Goal: Task Accomplishment & Management: Complete application form

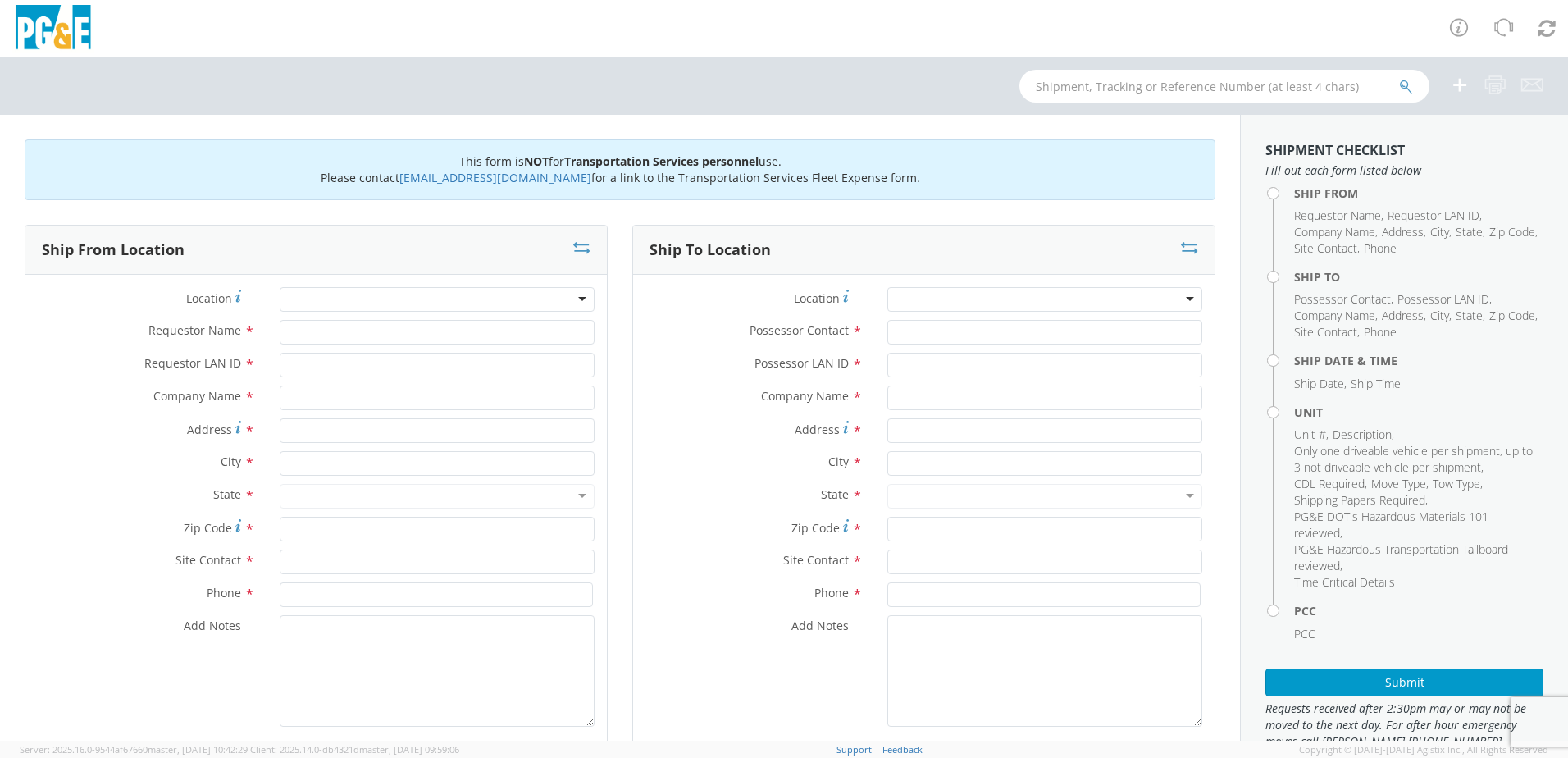
click at [303, 303] on div at bounding box center [437, 299] width 315 height 24
click at [337, 303] on div at bounding box center [437, 299] width 315 height 24
drag, startPoint x: 337, startPoint y: 297, endPoint x: 263, endPoint y: 292, distance: 74.2
click at [263, 292] on div "Location *" at bounding box center [316, 299] width 582 height 24
type input "b"
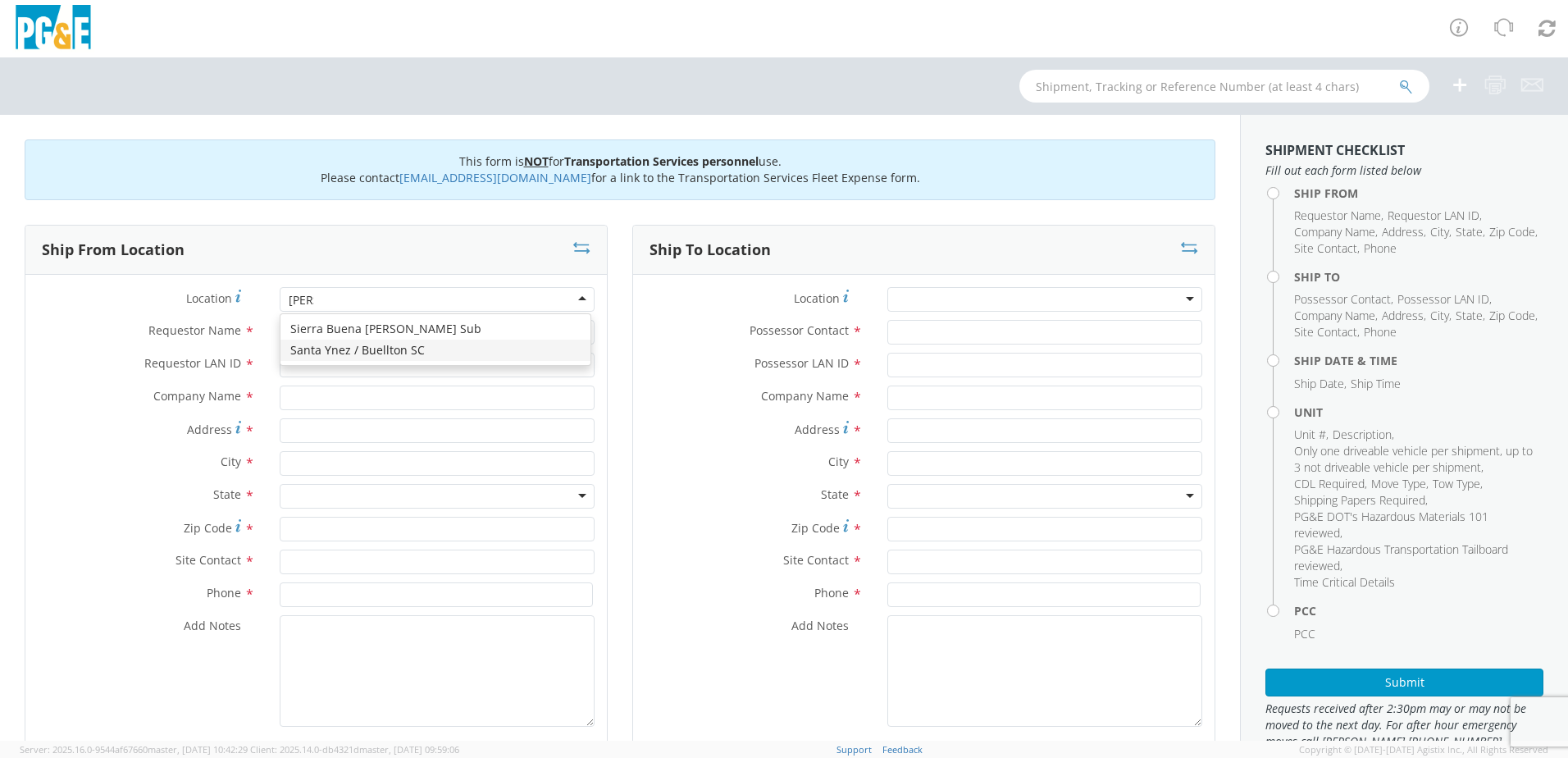
type input "BUELL"
type input "PG&E"
type input "55 Easy St"
type input "Buellton"
type input "93427"
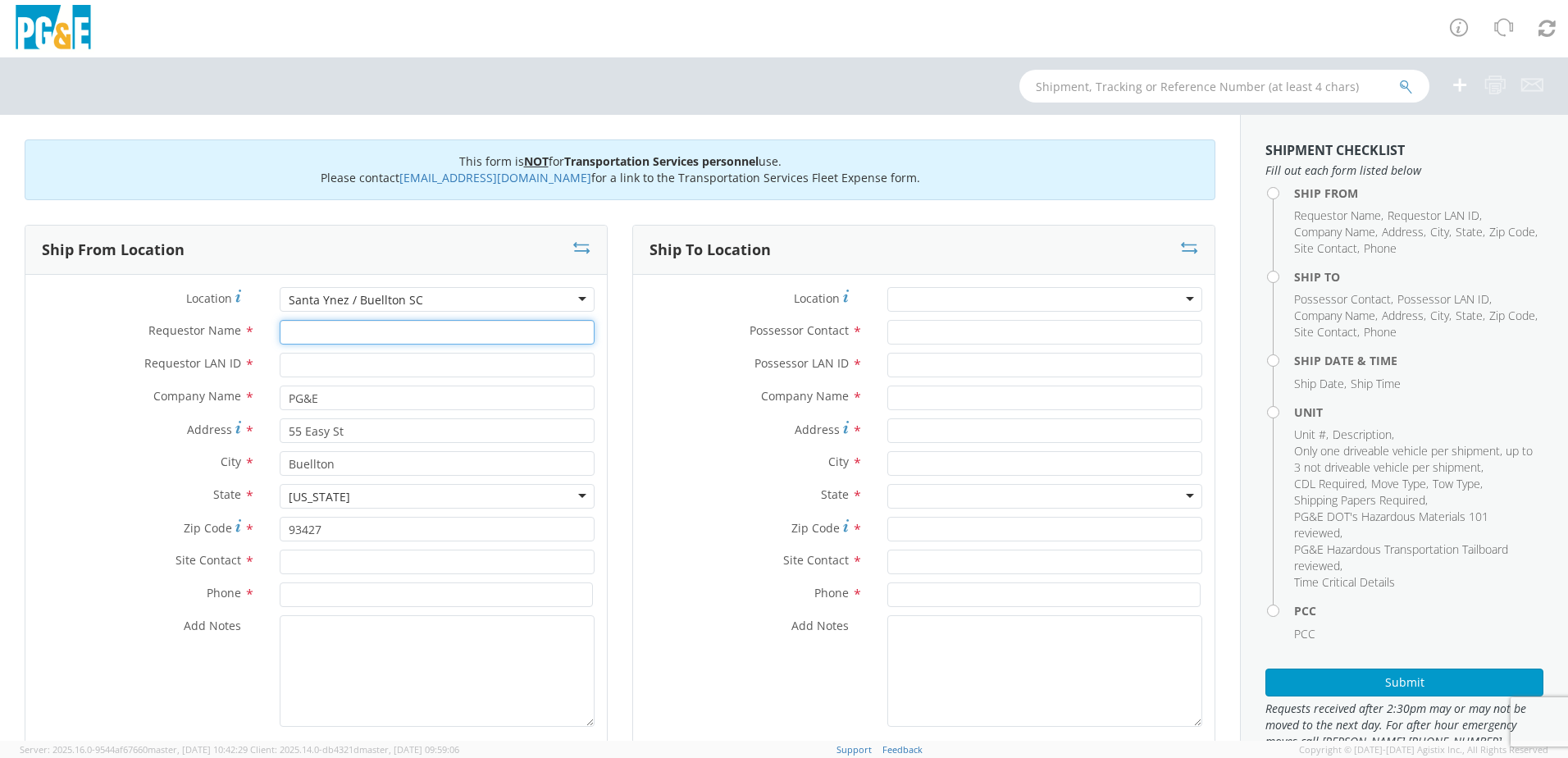
click at [344, 330] on input "Requestor Name *" at bounding box center [437, 332] width 315 height 24
type input "[PERSON_NAME]"
type input "J0LE"
click at [309, 569] on input "text" at bounding box center [437, 562] width 315 height 24
type input "[PERSON_NAME]"
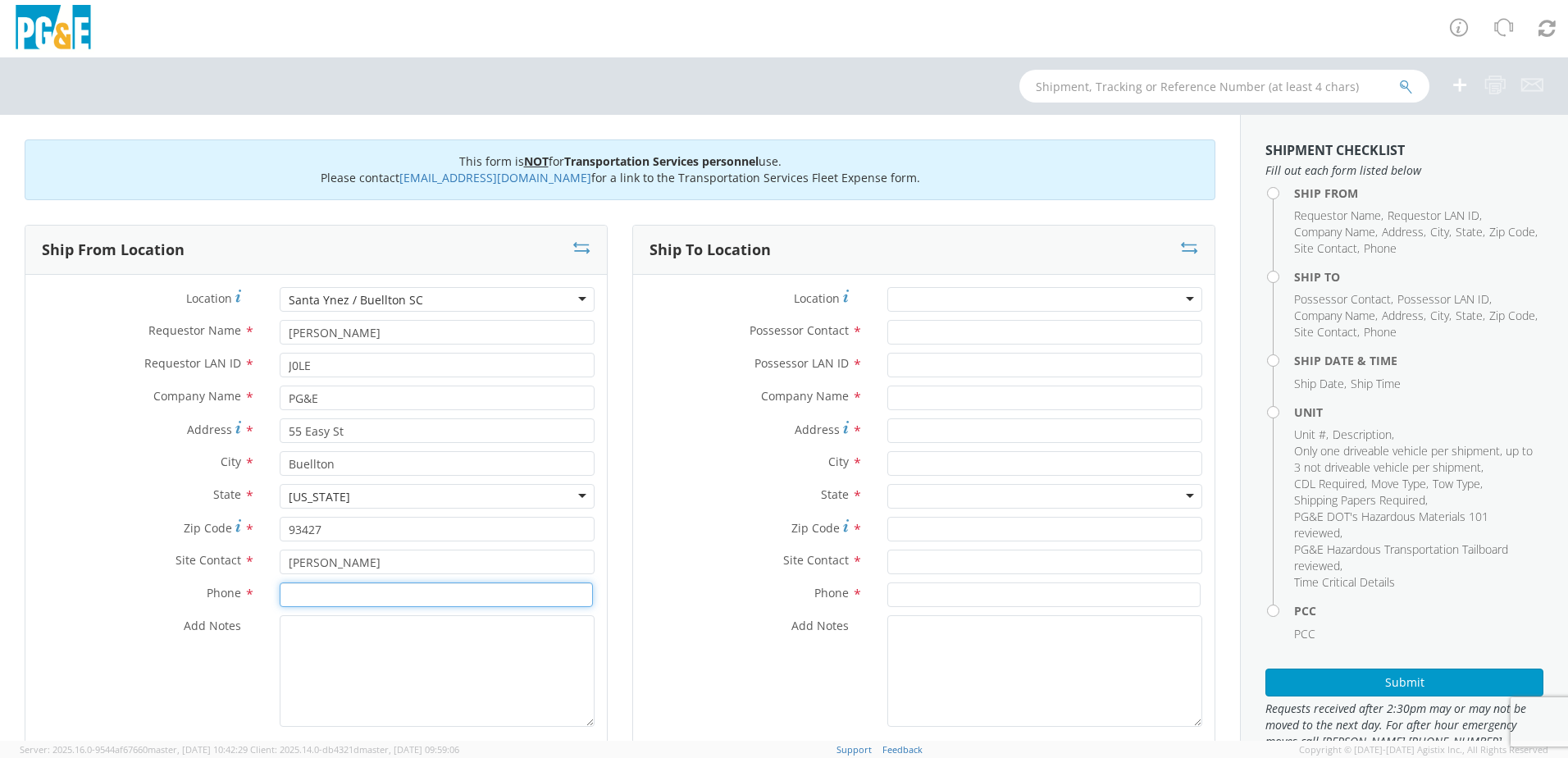
click at [357, 601] on input at bounding box center [436, 595] width 313 height 24
type input "[PHONE_NUMBER]"
click at [896, 326] on input "Possessor Contact *" at bounding box center [1044, 332] width 315 height 24
type input "[PERSON_NAME]"
click at [914, 370] on input "Possessor LAN ID *" at bounding box center [1044, 365] width 315 height 24
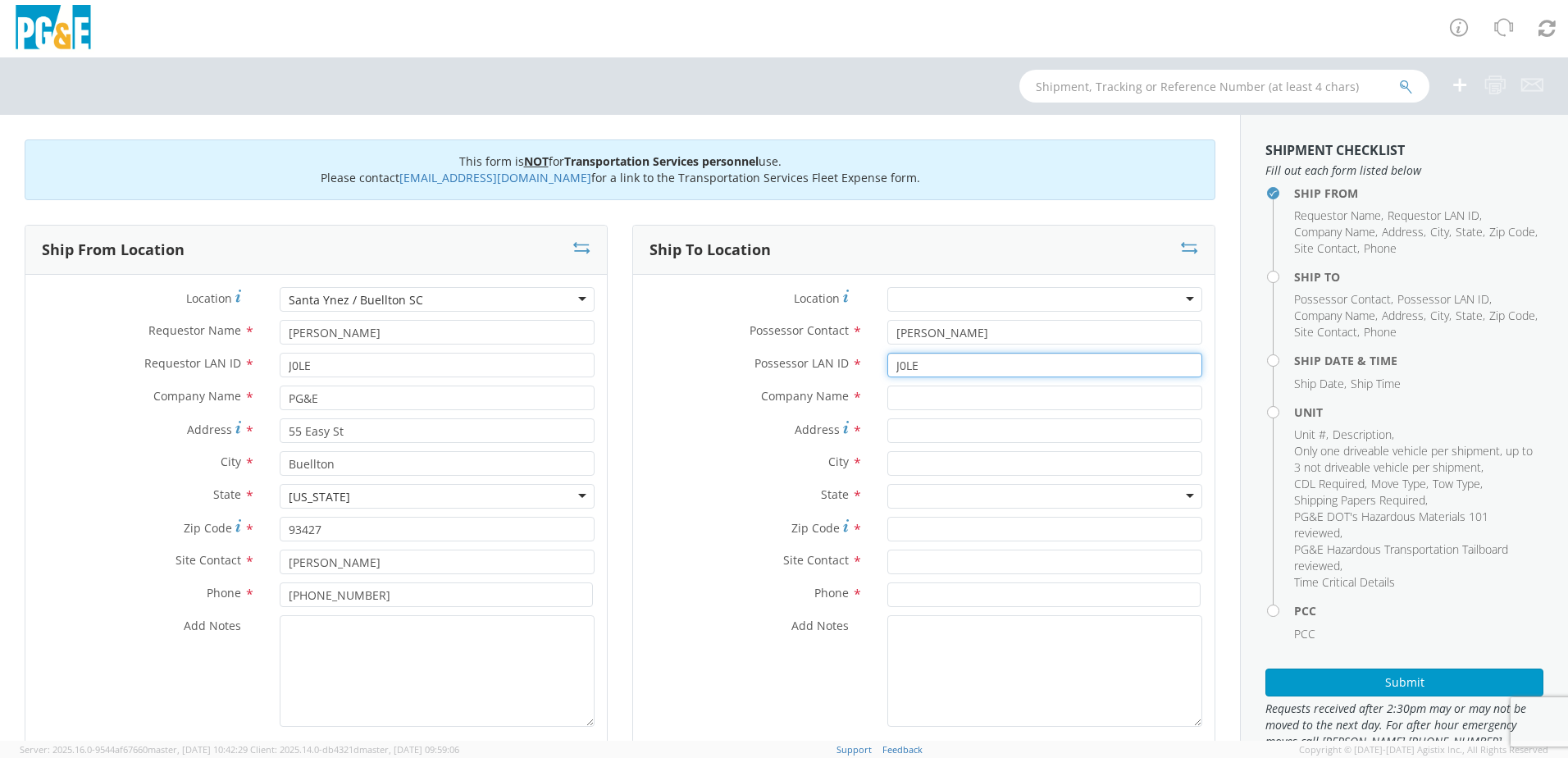
type input "J0LE"
click at [943, 401] on input "text" at bounding box center [1044, 398] width 315 height 24
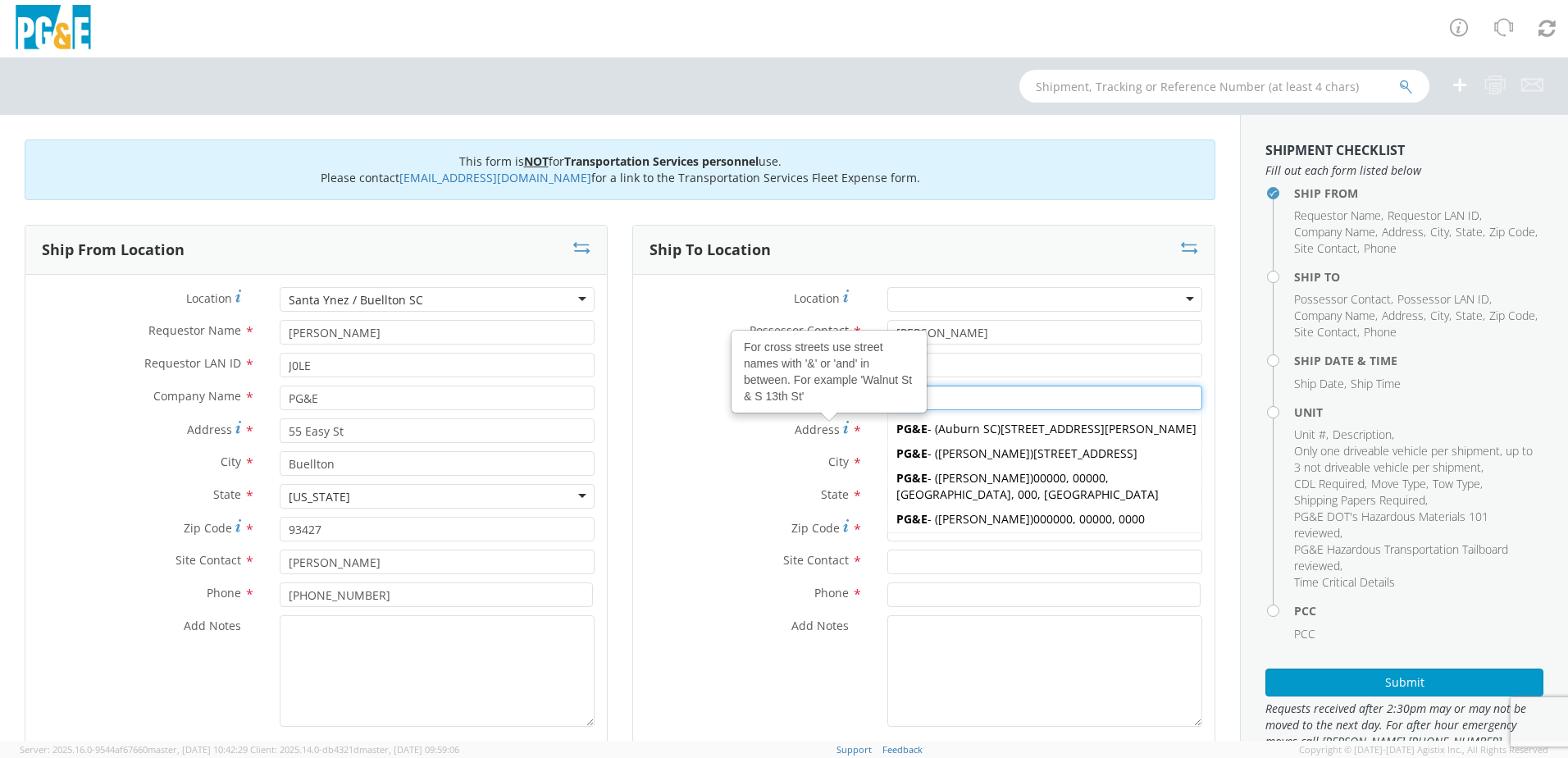
type input "PG&E"
click at [840, 419] on label "Address For cross streets use street names with '&' or 'and' in between. For ex…" at bounding box center [753, 429] width 242 height 22
click at [887, 419] on input "Address For cross streets use street names with '&' or 'and' in between. For ex…" at bounding box center [1044, 431] width 315 height 24
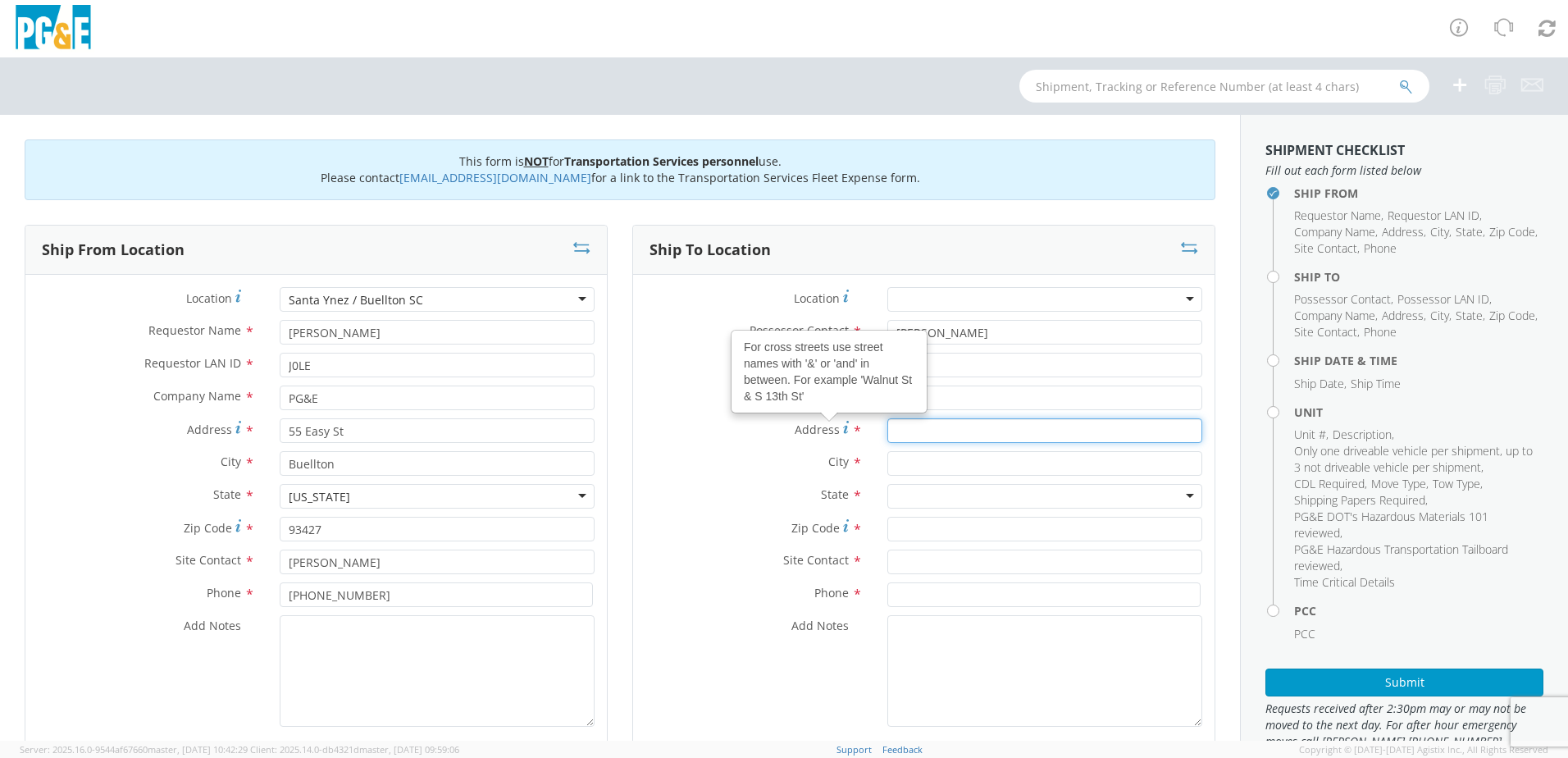
click at [906, 434] on input "Address For cross streets use street names with '&' or 'and' in between. For ex…" at bounding box center [1044, 431] width 315 height 24
type input "[STREET_ADDRESS]"
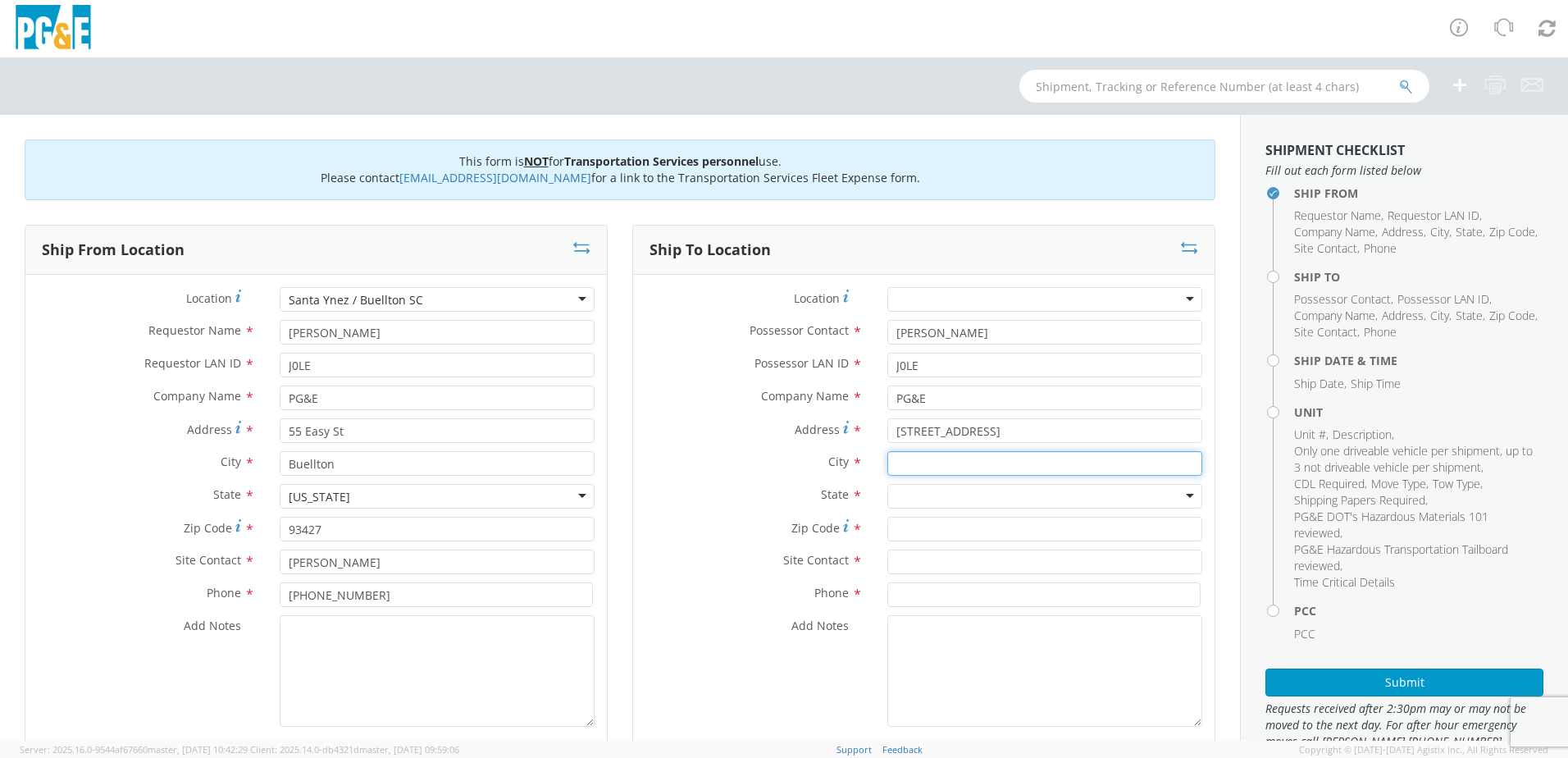
click at [896, 457] on input "text" at bounding box center [1044, 463] width 315 height 24
type input "BUELLTON"
click at [767, 486] on label "State *" at bounding box center [753, 495] width 242 height 21
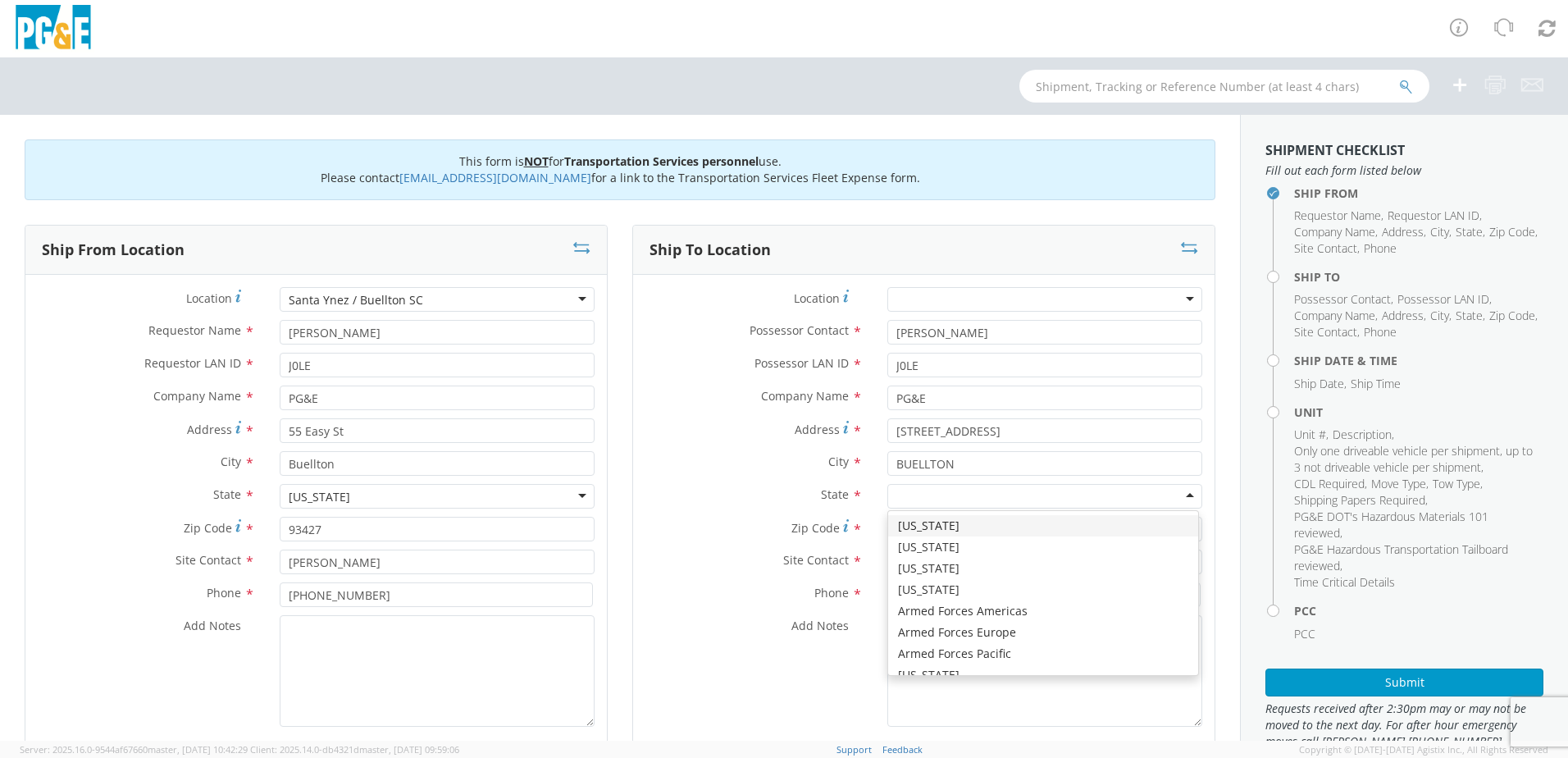
click at [921, 488] on div at bounding box center [1044, 496] width 315 height 24
type input "C"
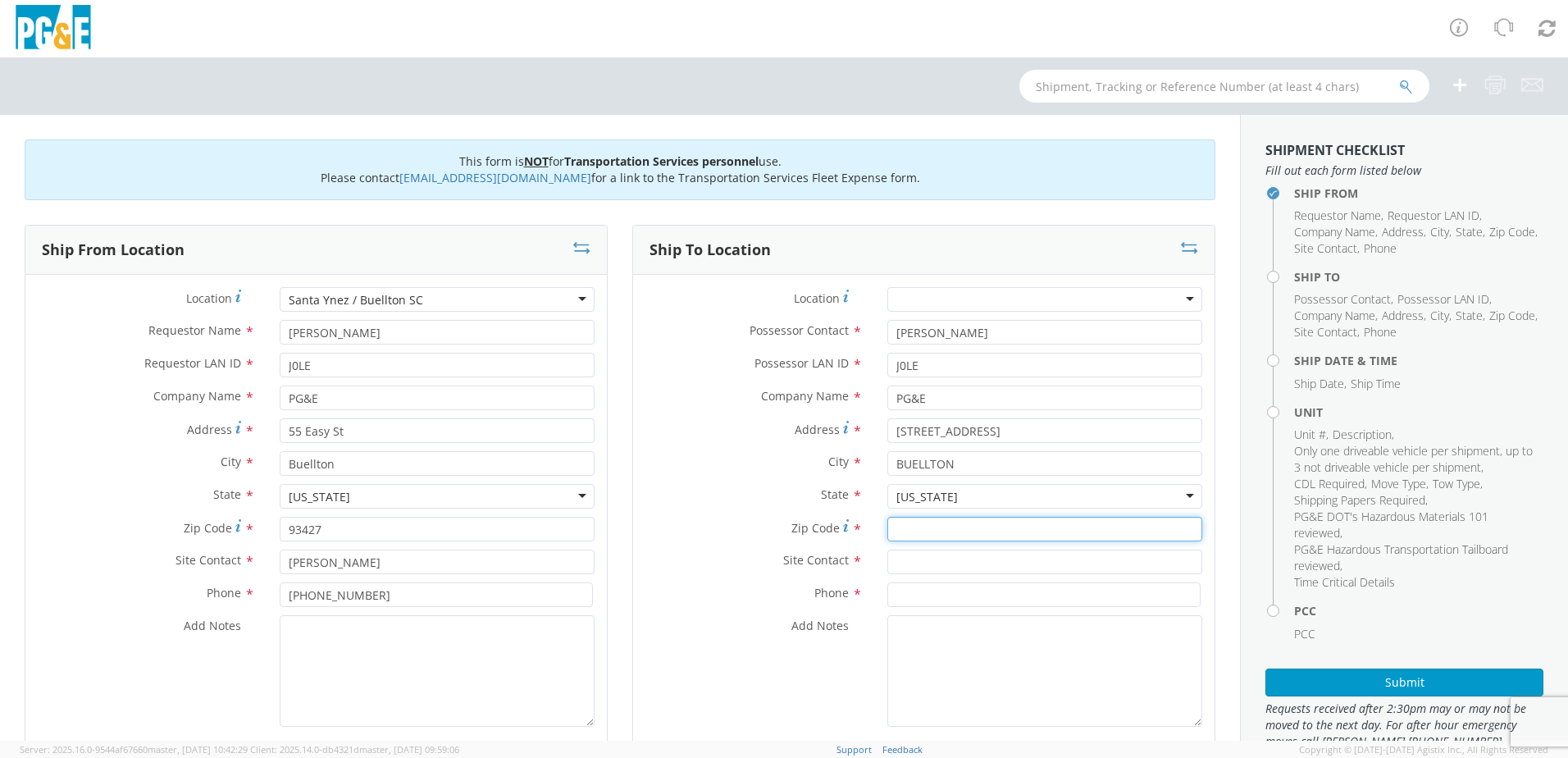
click at [892, 533] on input "Zip Code *" at bounding box center [1044, 529] width 315 height 24
type input "93427"
click at [949, 564] on input "text" at bounding box center [1044, 562] width 315 height 24
type input "[PERSON_NAME]"
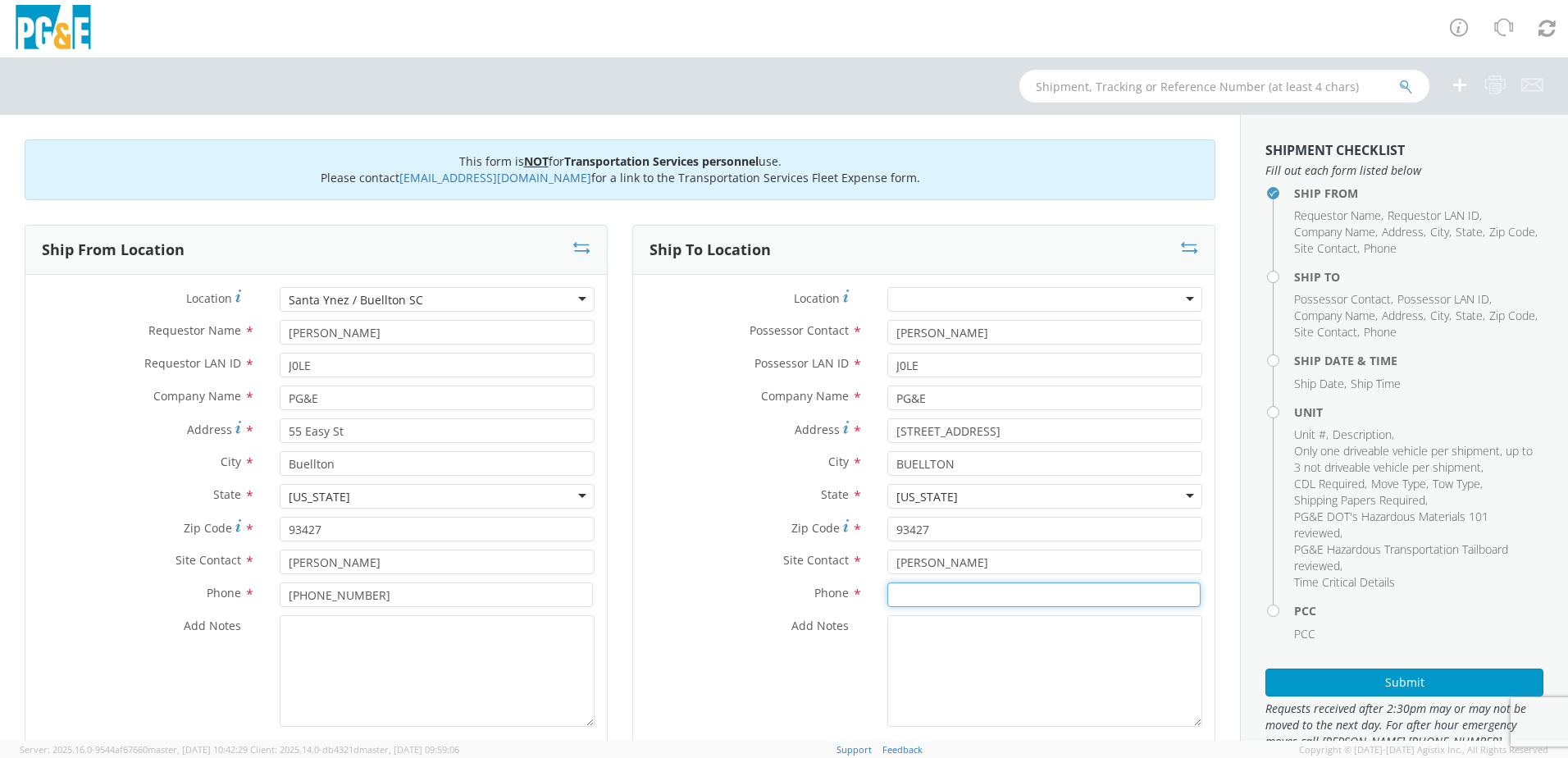
click at [920, 593] on input at bounding box center [1043, 595] width 313 height 24
type input "[PHONE_NUMBER]"
click at [297, 633] on textarea "Add Notes *" at bounding box center [437, 671] width 315 height 112
paste textarea "ALREADY MOVED BY [PERSON_NAME]; PM"
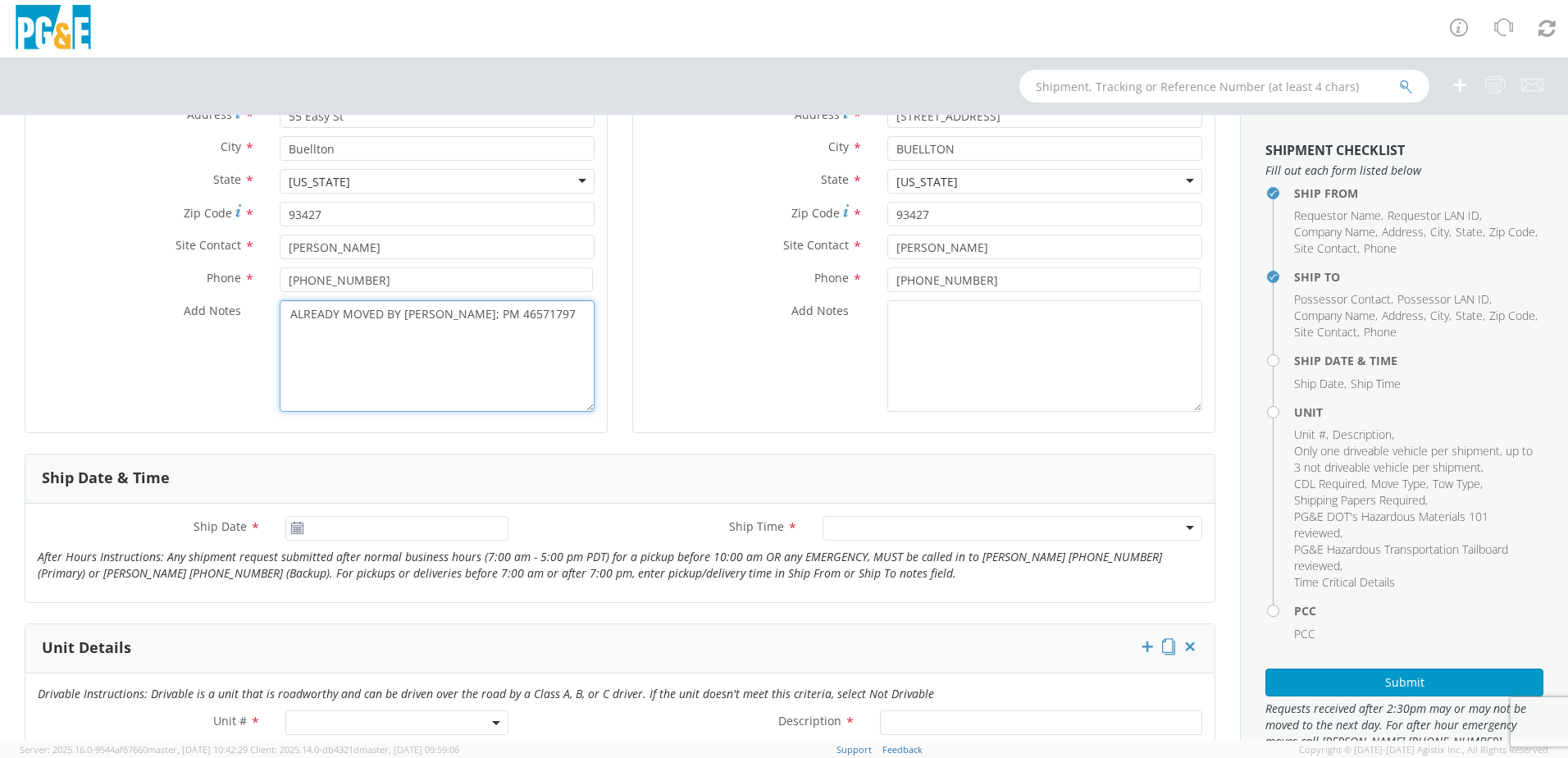
scroll to position [328, 0]
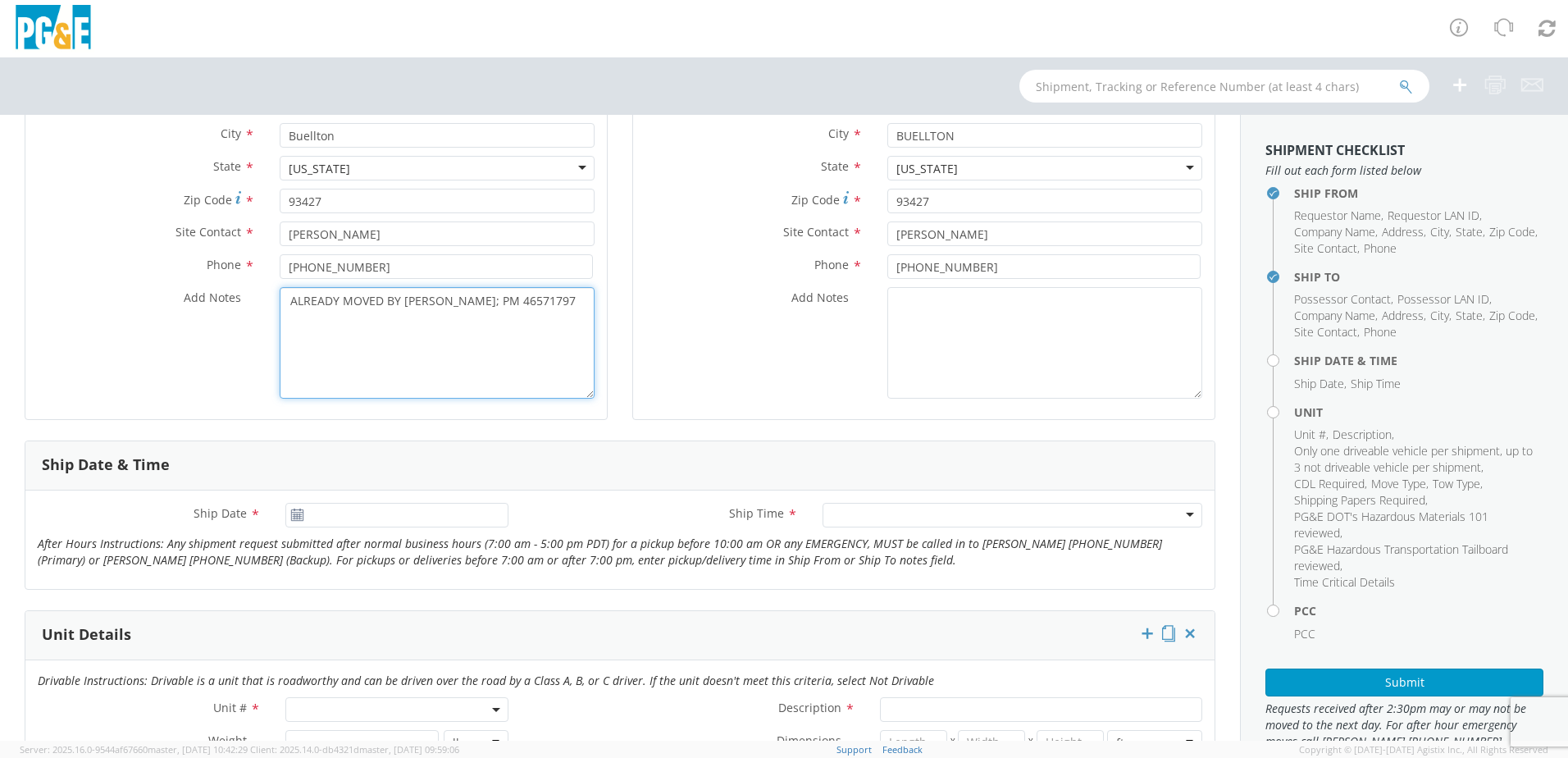
type textarea "ALREADY MOVED BY [PERSON_NAME]; PM 46571797"
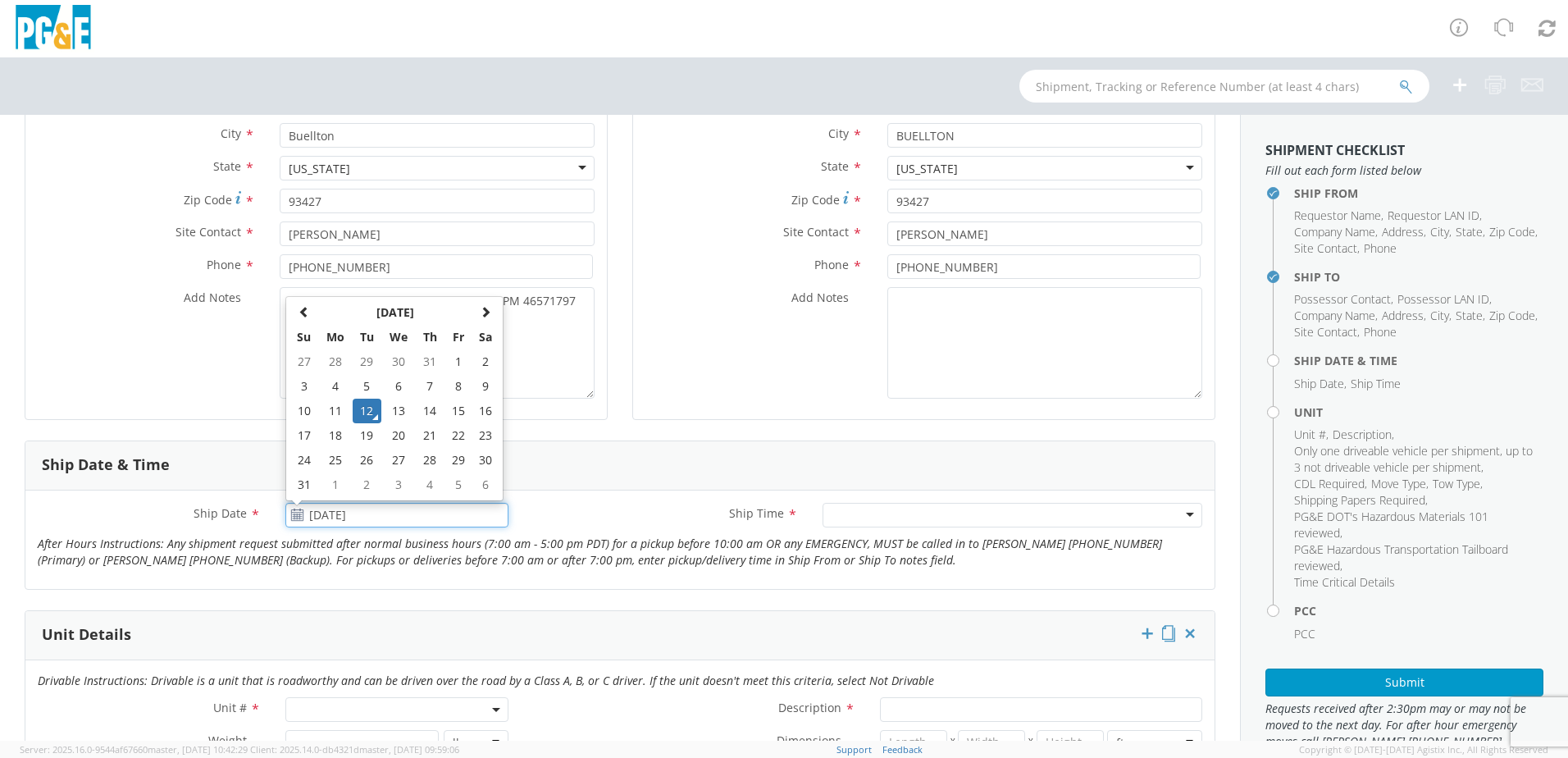
click at [317, 522] on input "[DATE]" at bounding box center [397, 515] width 223 height 24
click at [445, 420] on td "15" at bounding box center [459, 411] width 28 height 24
type input "[DATE]"
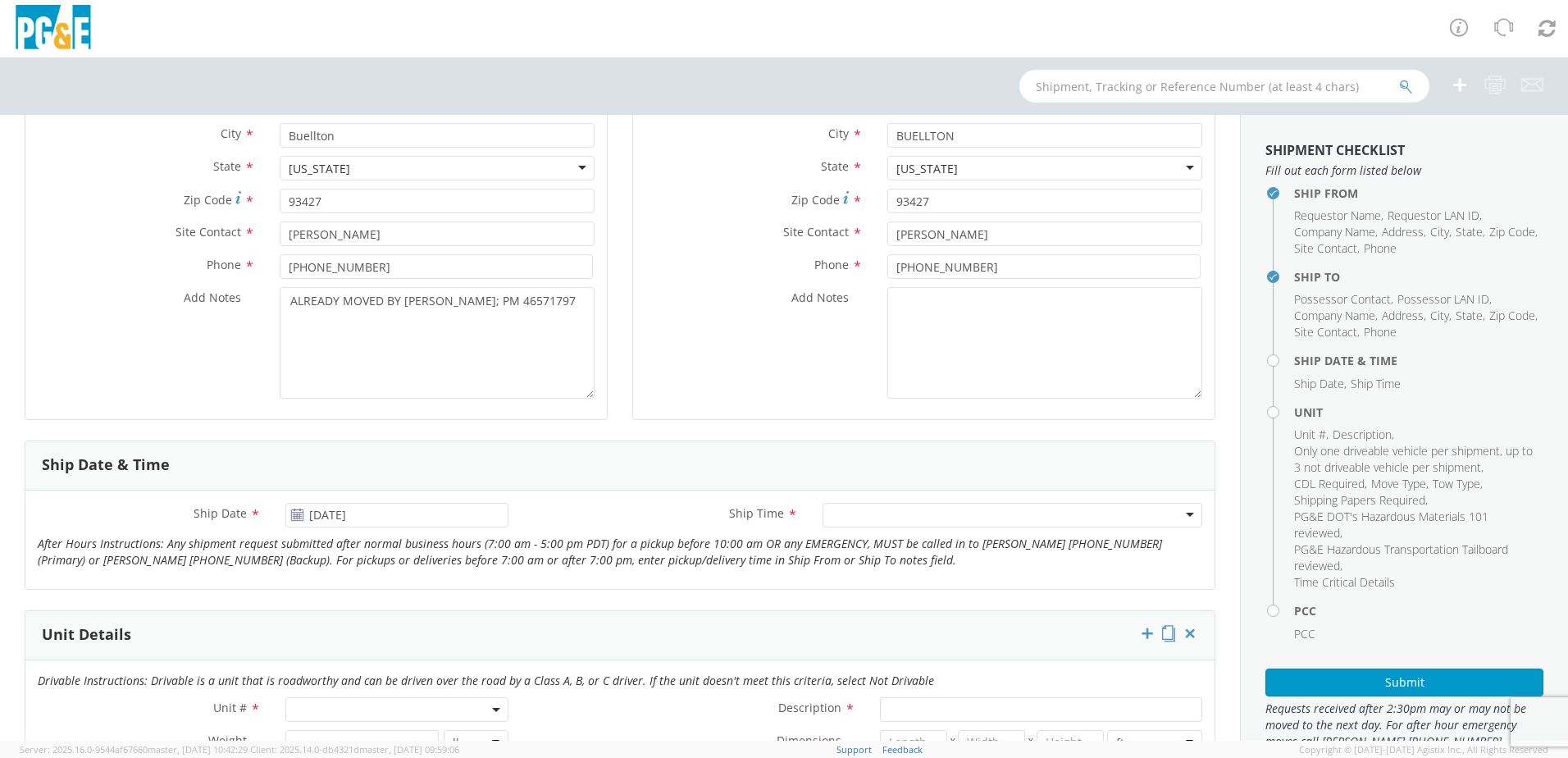
click at [856, 512] on div at bounding box center [1012, 515] width 379 height 24
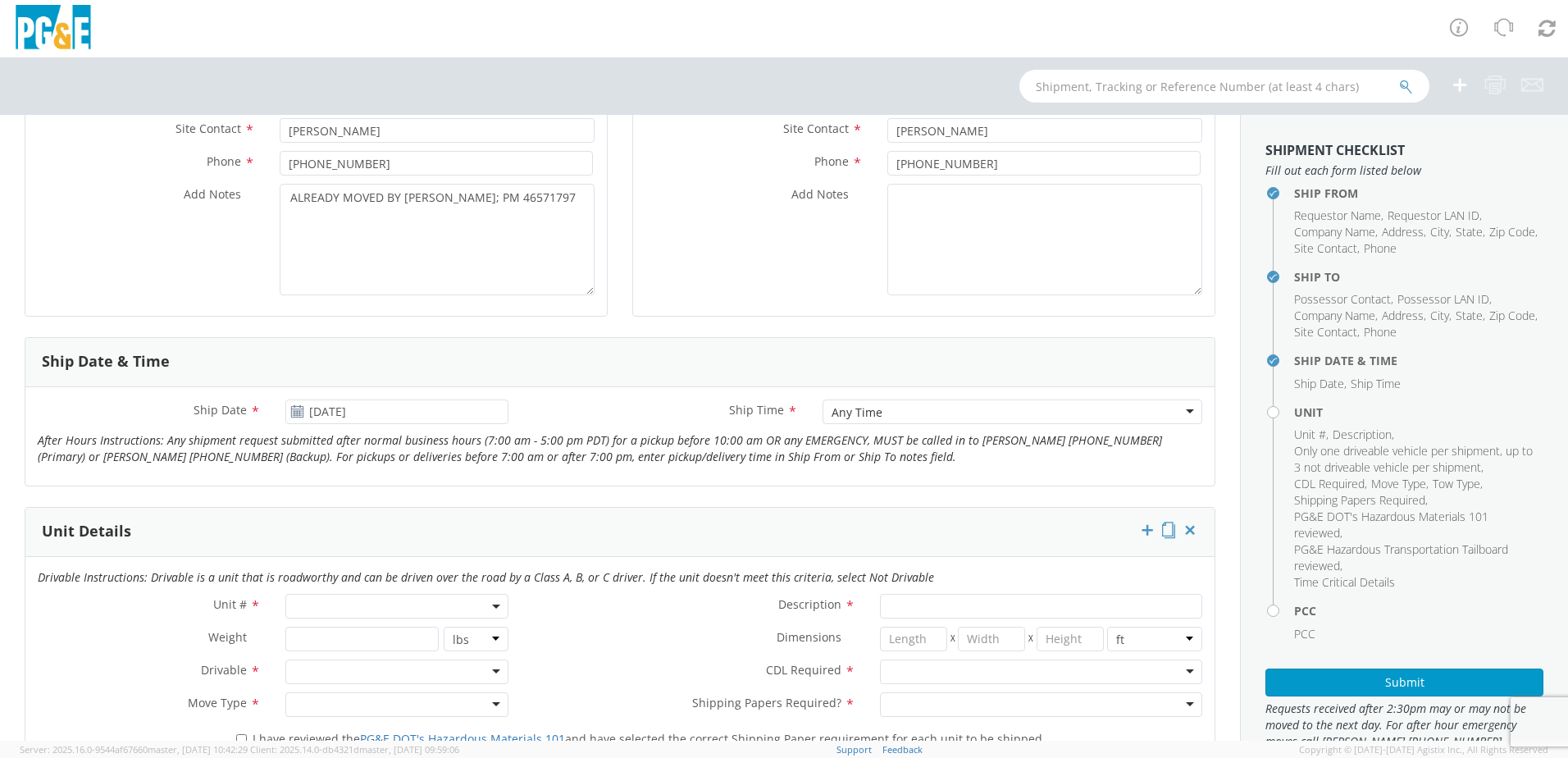
scroll to position [656, 0]
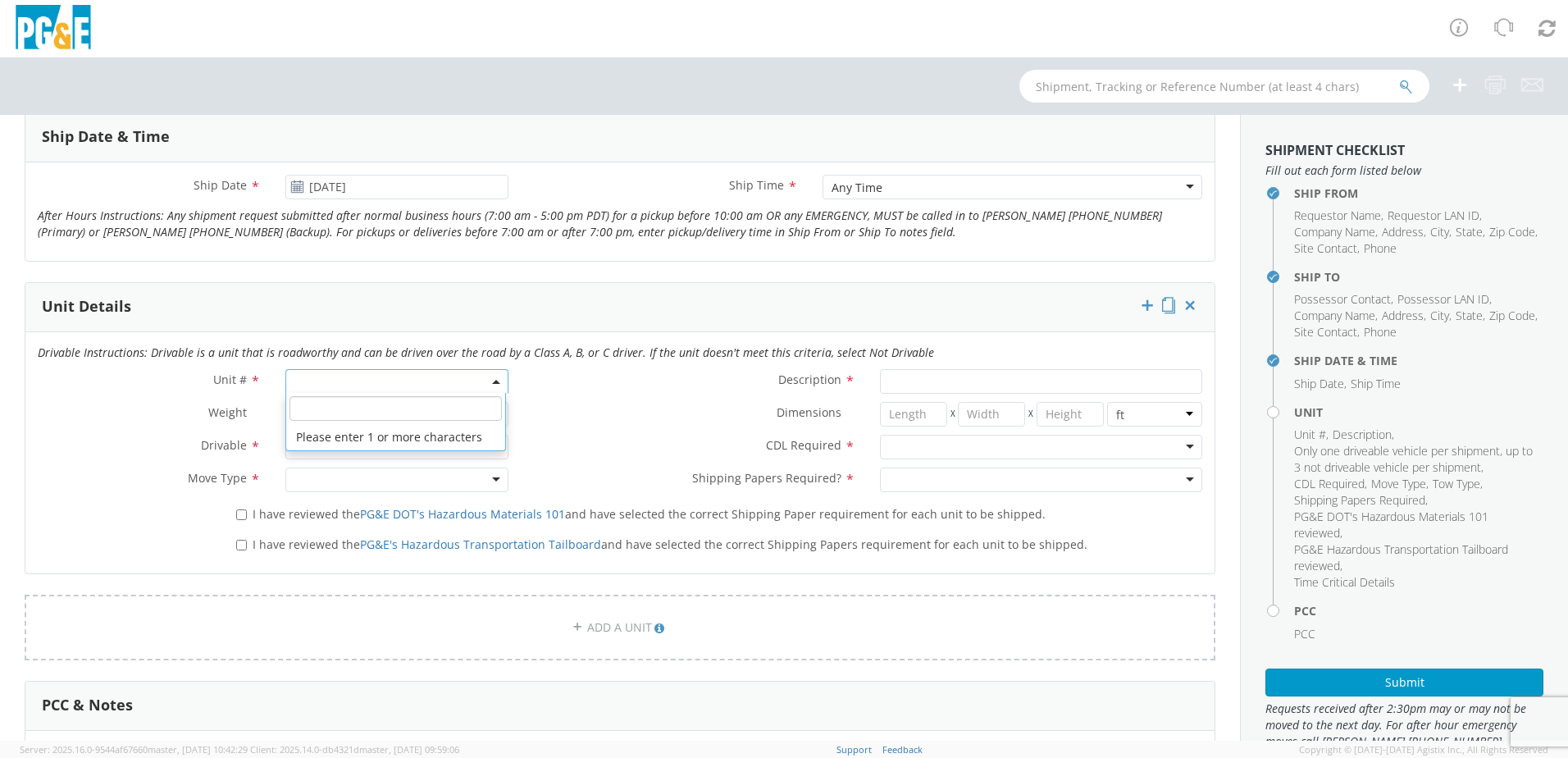
click at [328, 387] on span at bounding box center [397, 381] width 223 height 24
click at [333, 412] on input "search" at bounding box center [396, 408] width 213 height 24
type input "OTHER"
select select "Other"
select select "? undefined:undefined ?"
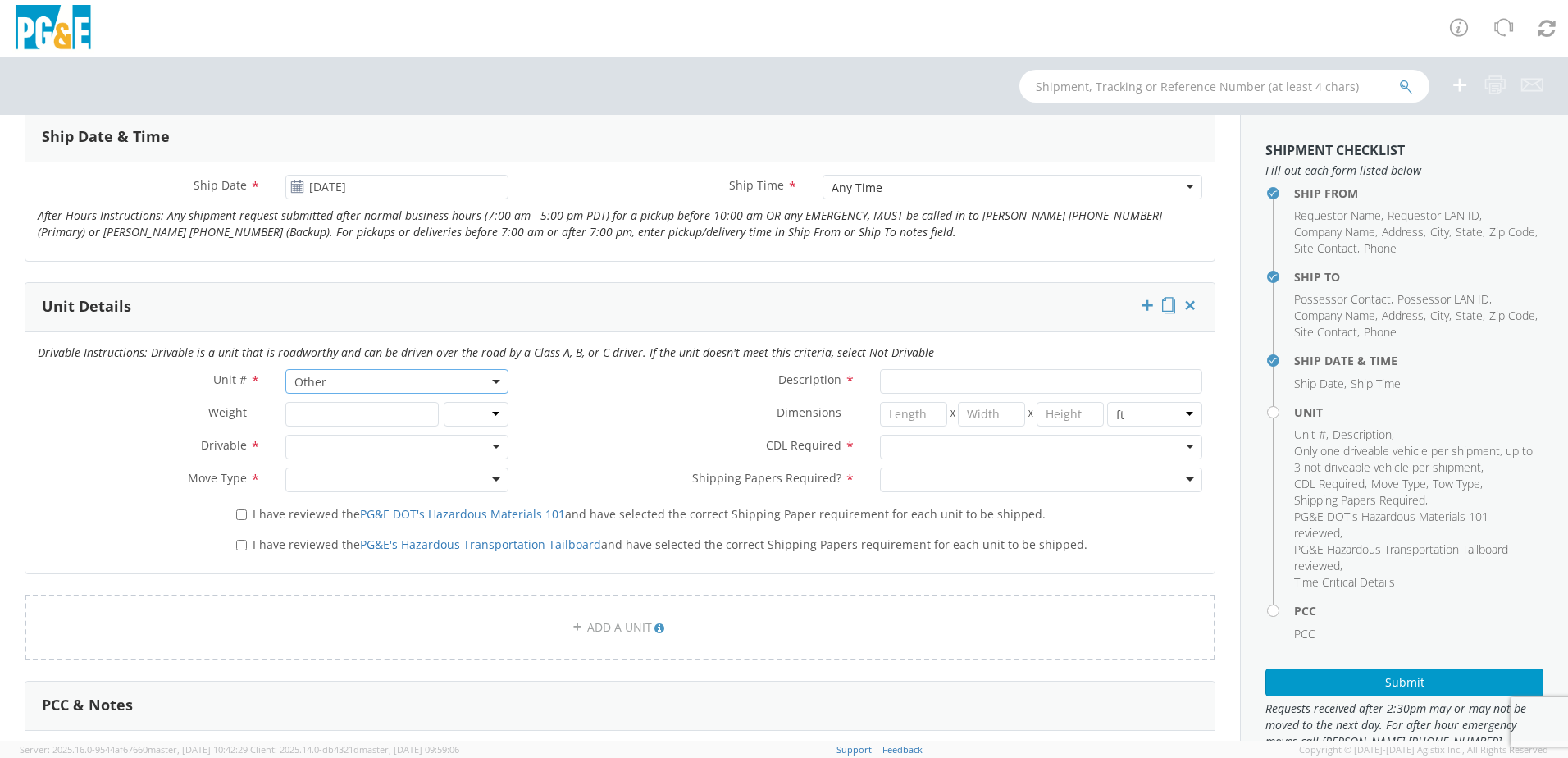
click at [326, 451] on div at bounding box center [397, 447] width 223 height 24
click at [320, 488] on div at bounding box center [397, 480] width 223 height 24
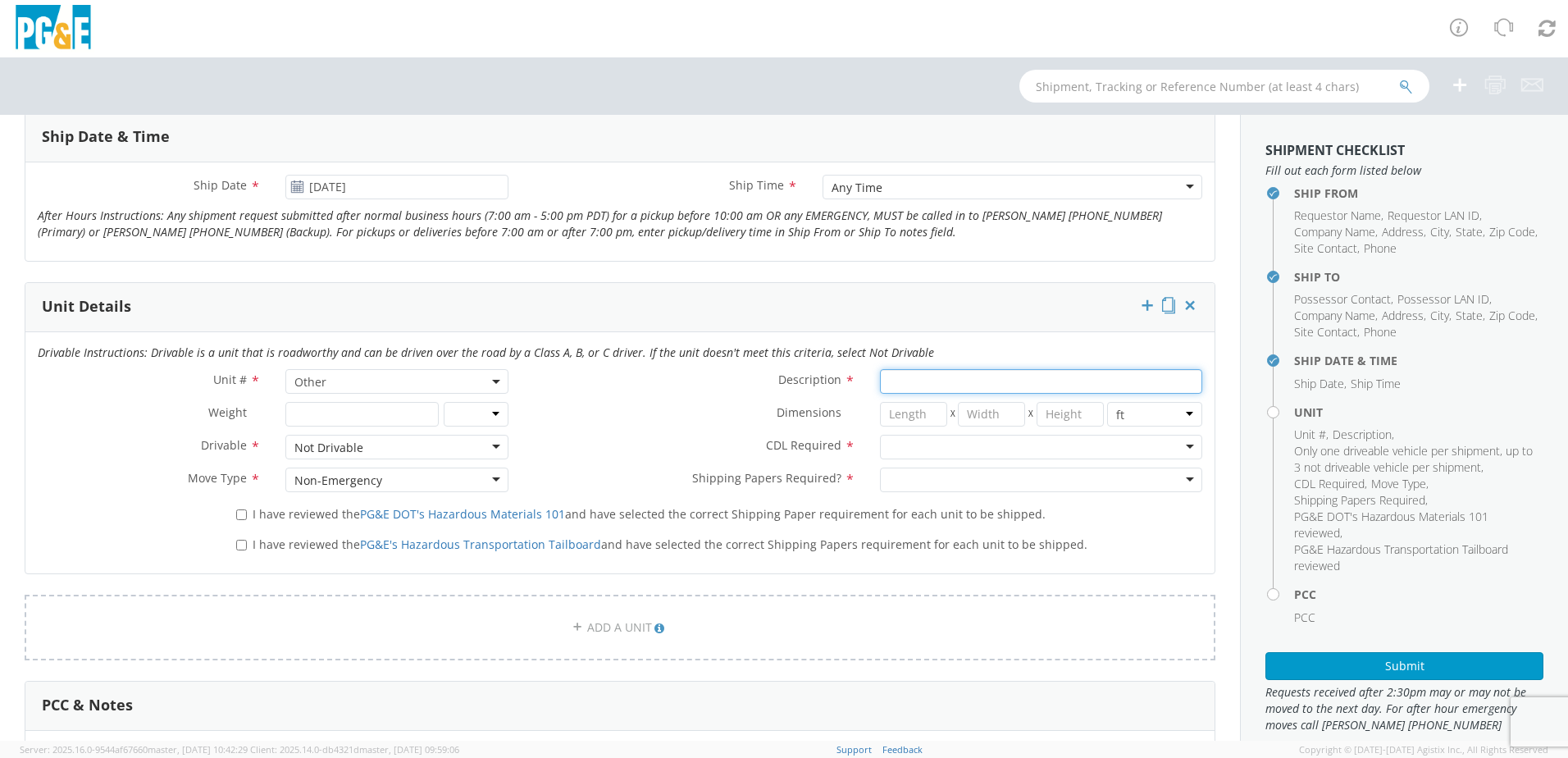
click at [960, 376] on input "Description *" at bounding box center [1041, 381] width 323 height 24
type input "[PERSON_NAME] TRACK MACHINE"
click at [903, 438] on div at bounding box center [1041, 447] width 323 height 24
click at [913, 476] on div at bounding box center [1041, 480] width 323 height 24
click at [263, 514] on span "I have reviewed the PG&E DOT's Hazardous Materials 101 and have selected the co…" at bounding box center [649, 514] width 793 height 16
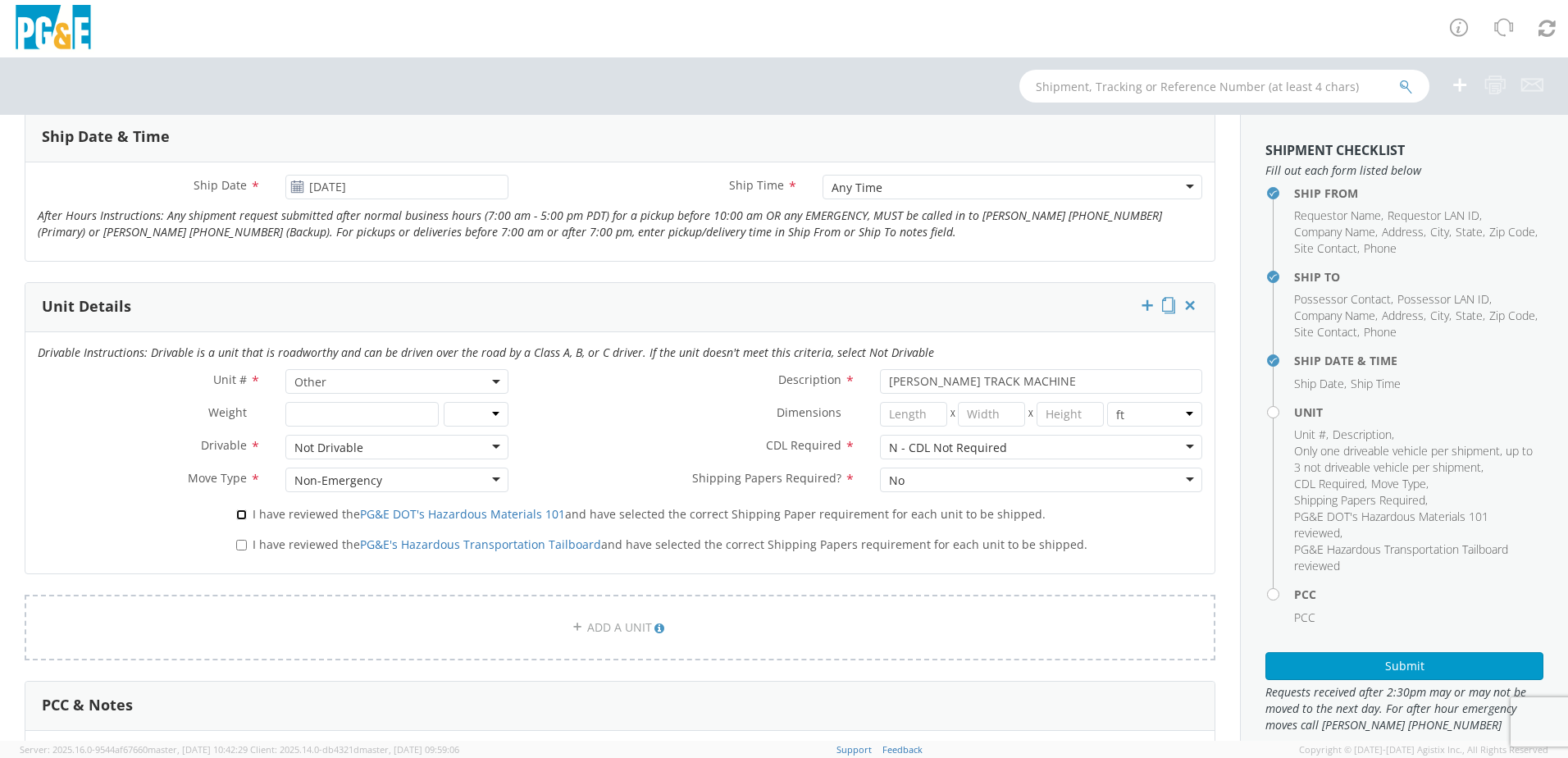
click at [247, 514] on input "I have reviewed the PG&E DOT's Hazardous Materials 101 and have selected the co…" at bounding box center [242, 515] width 10 height 10
checkbox input "true"
click at [266, 538] on span "I have reviewed the PG&E's Hazardous Transportation Tailboard and have selected…" at bounding box center [670, 544] width 835 height 16
click at [247, 540] on input "I have reviewed the PG&E's Hazardous Transportation Tailboard and have selected…" at bounding box center [242, 545] width 10 height 10
checkbox input "true"
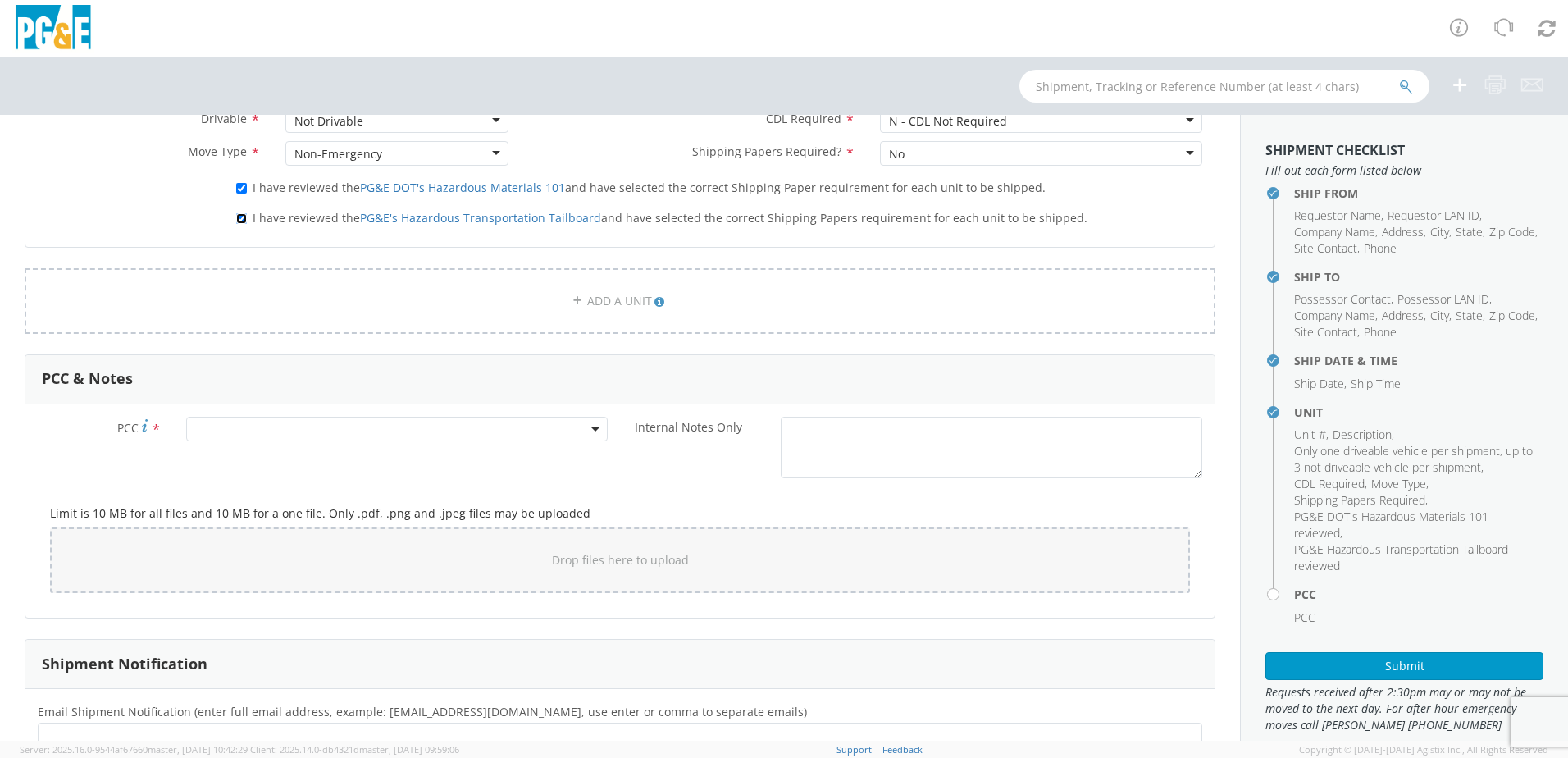
scroll to position [984, 0]
click at [282, 422] on span at bounding box center [396, 427] width 421 height 24
click at [240, 453] on input "number" at bounding box center [394, 454] width 408 height 24
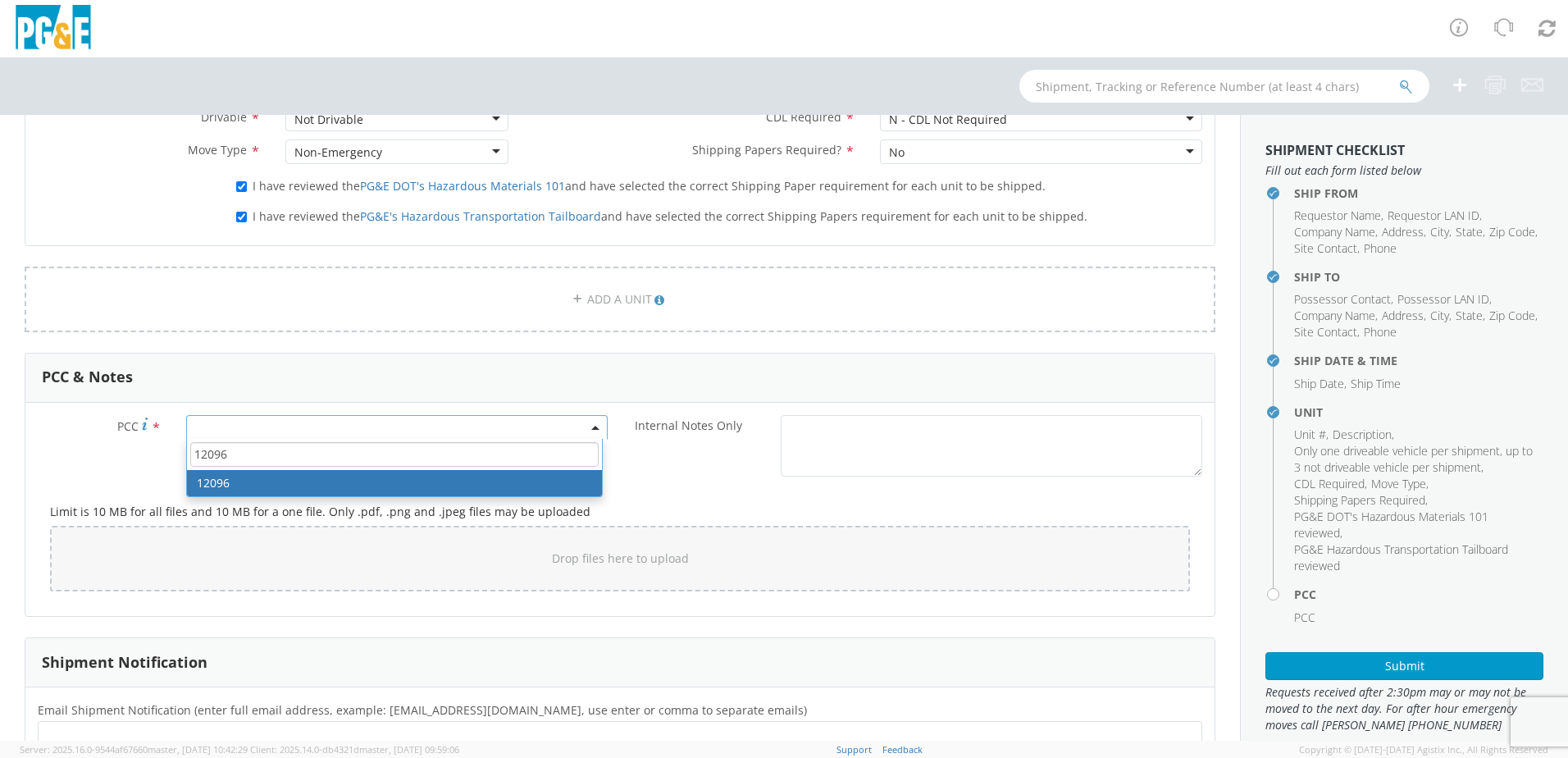
type input "12096"
select select "12096"
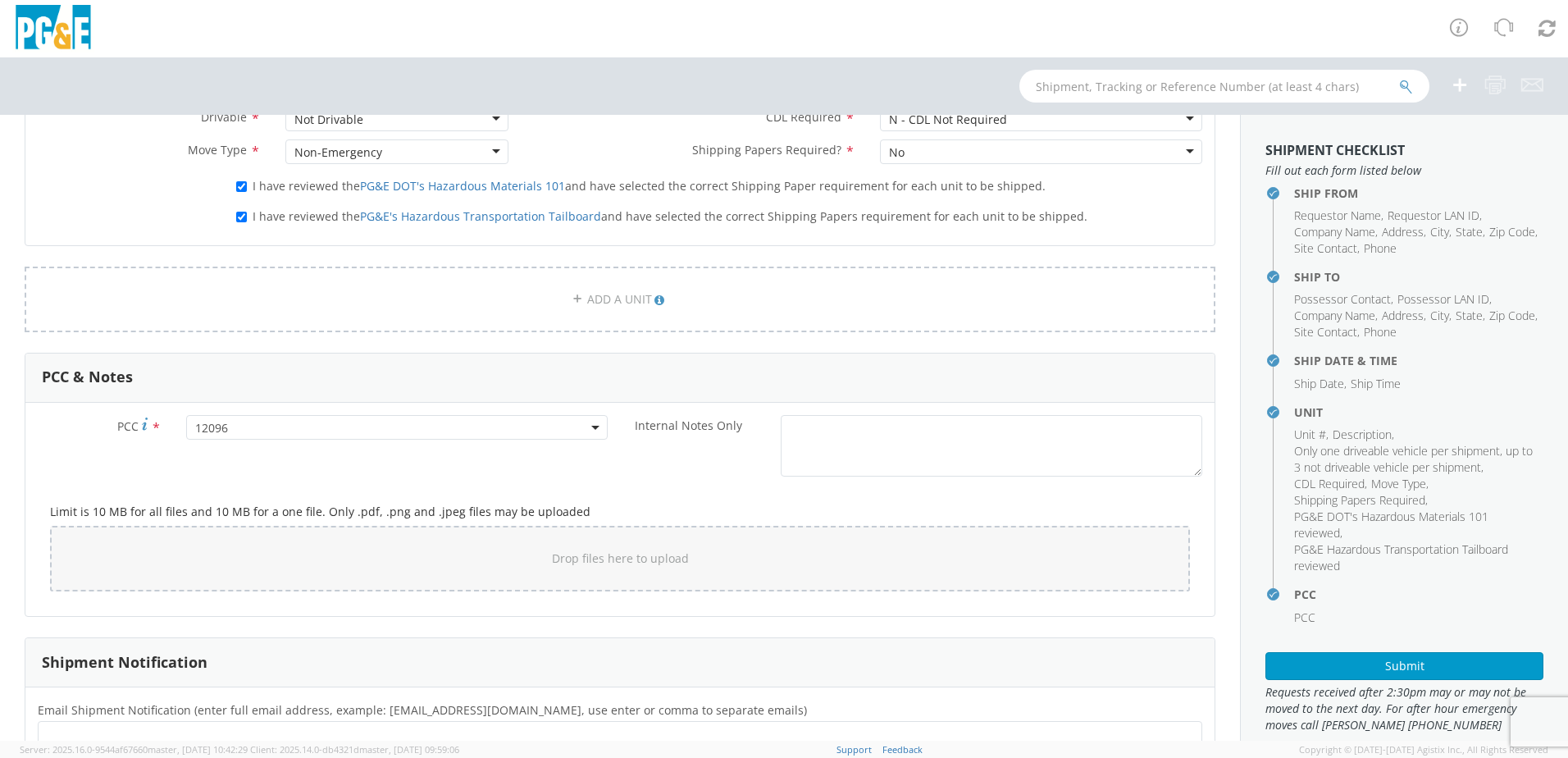
click at [93, 728] on ul at bounding box center [620, 741] width 1149 height 27
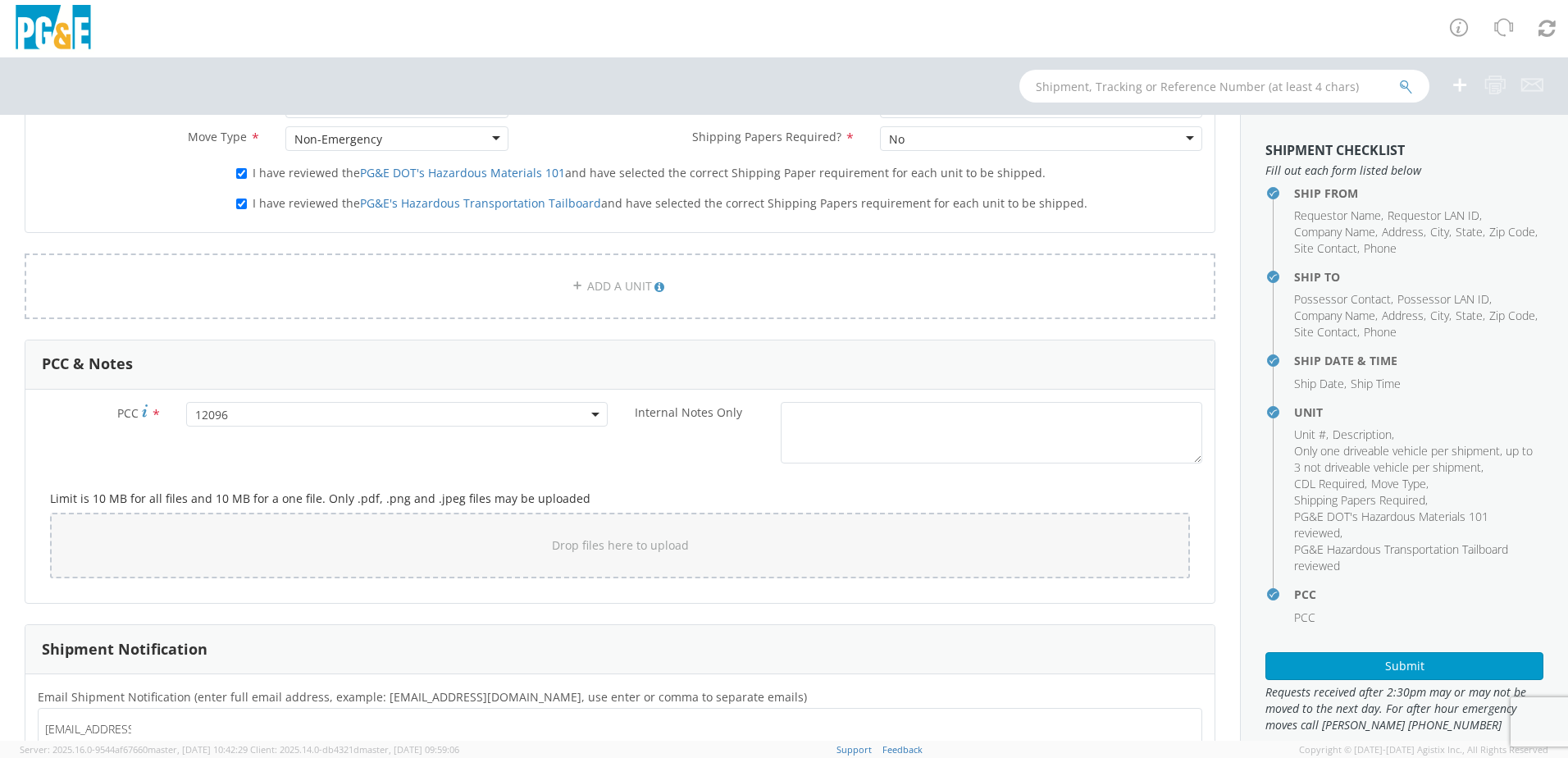
type input "[EMAIL_ADDRESS][DOMAIN_NAME]"
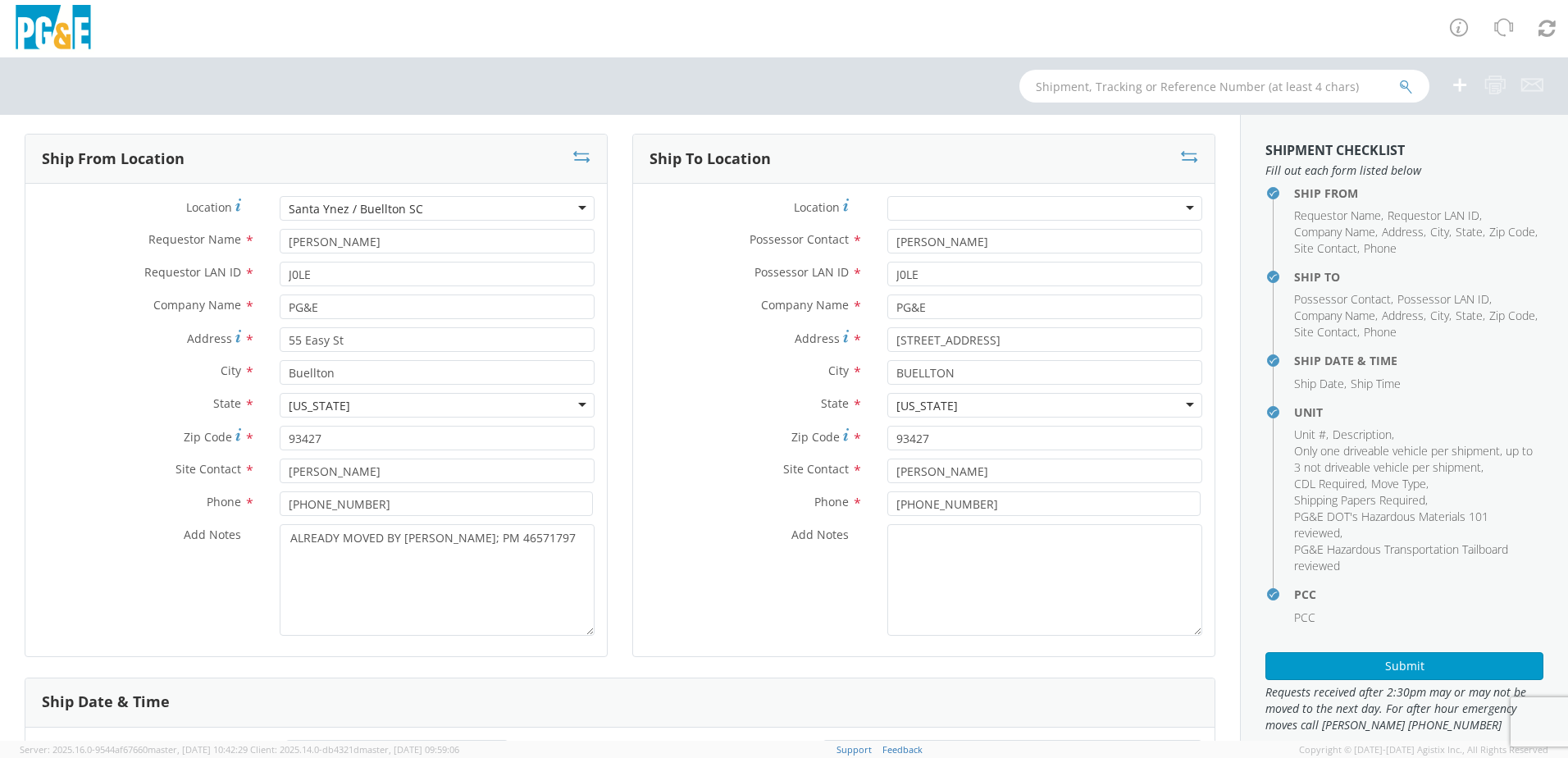
scroll to position [62, 0]
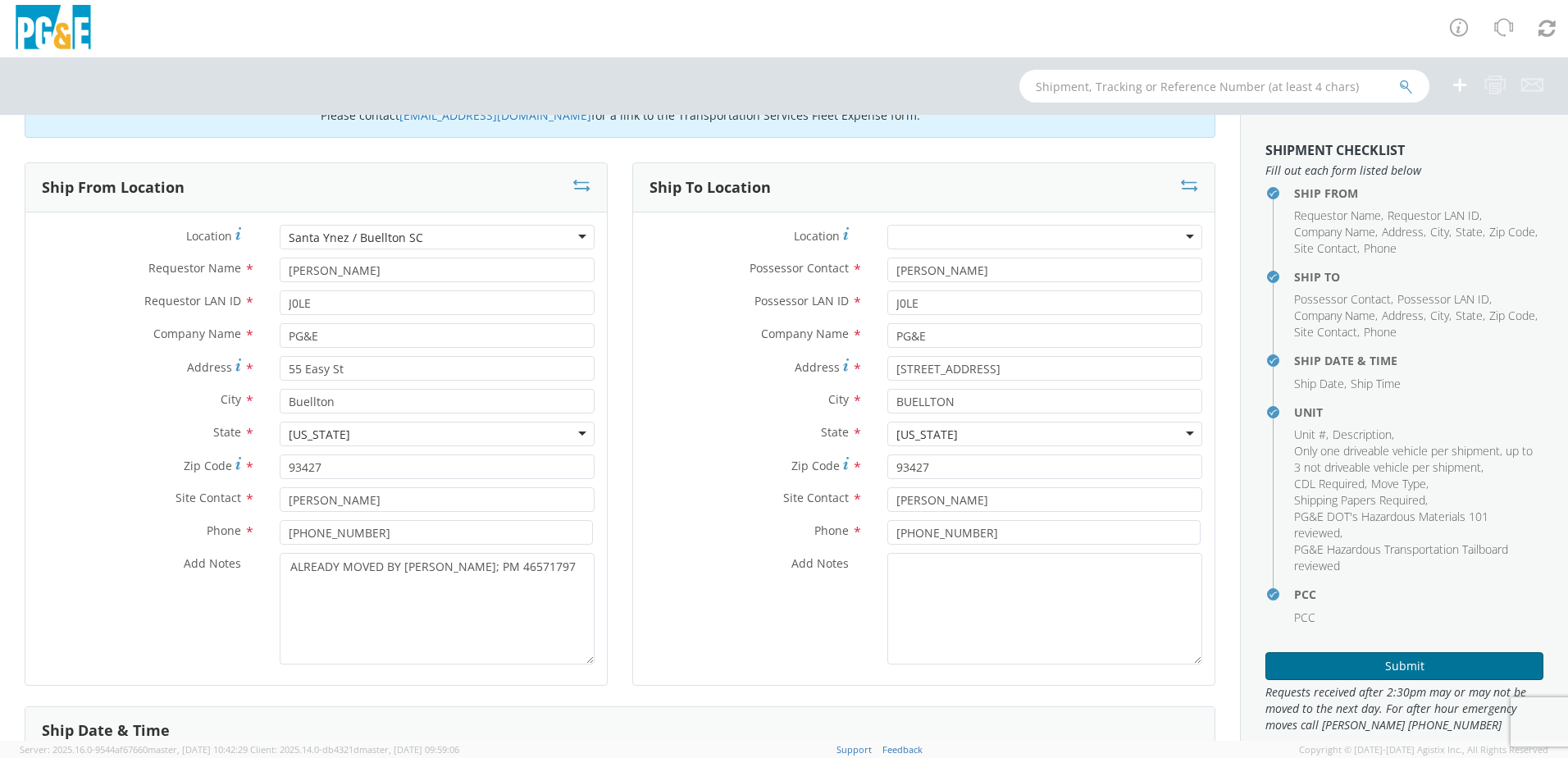
click at [1387, 660] on button "Submit" at bounding box center [1404, 666] width 278 height 28
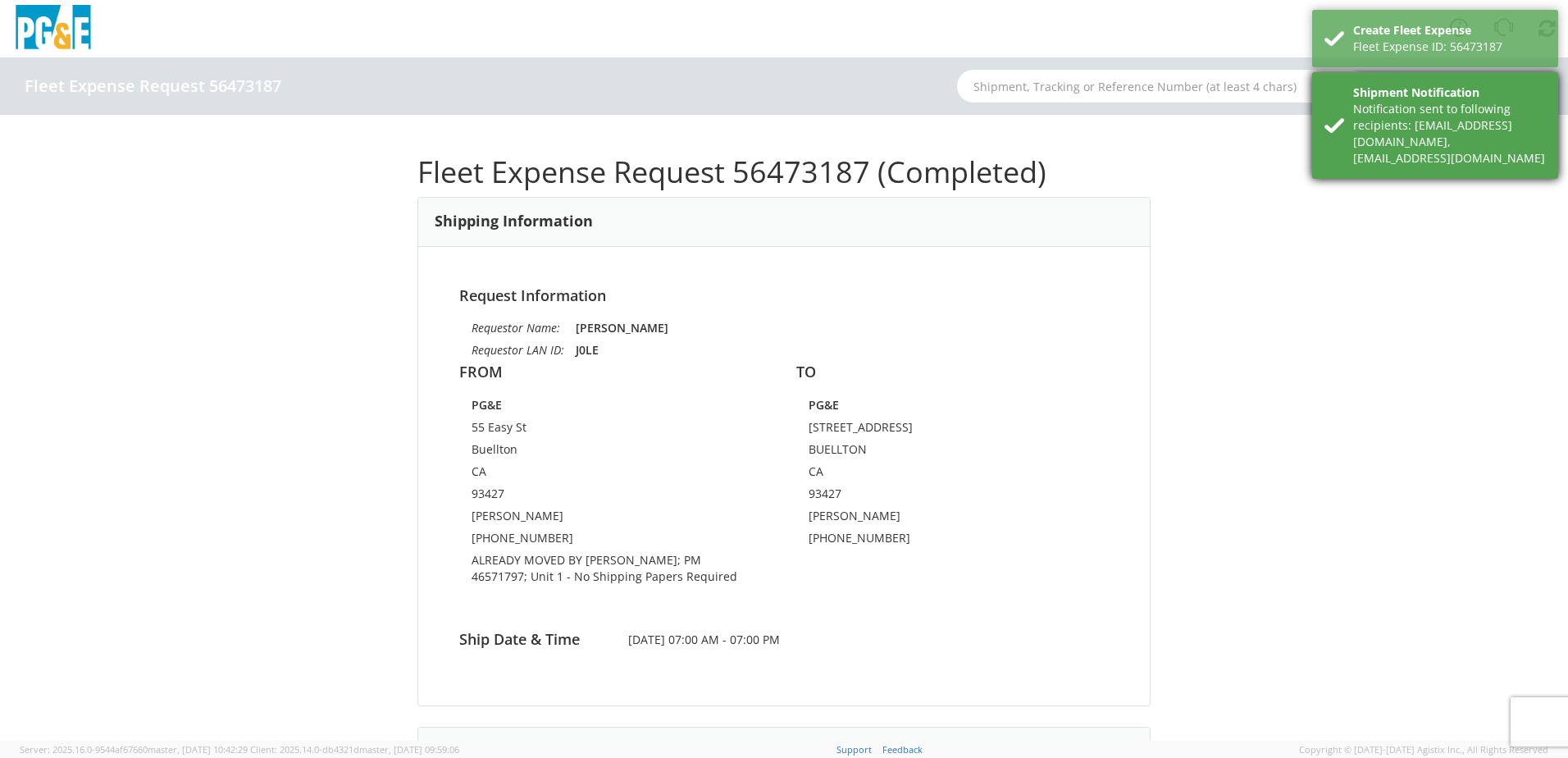
click at [1395, 147] on div "Notification sent to following recipients: [EMAIL_ADDRESS][DOMAIN_NAME],[EMAIL_…" at bounding box center [1449, 133] width 193 height 65
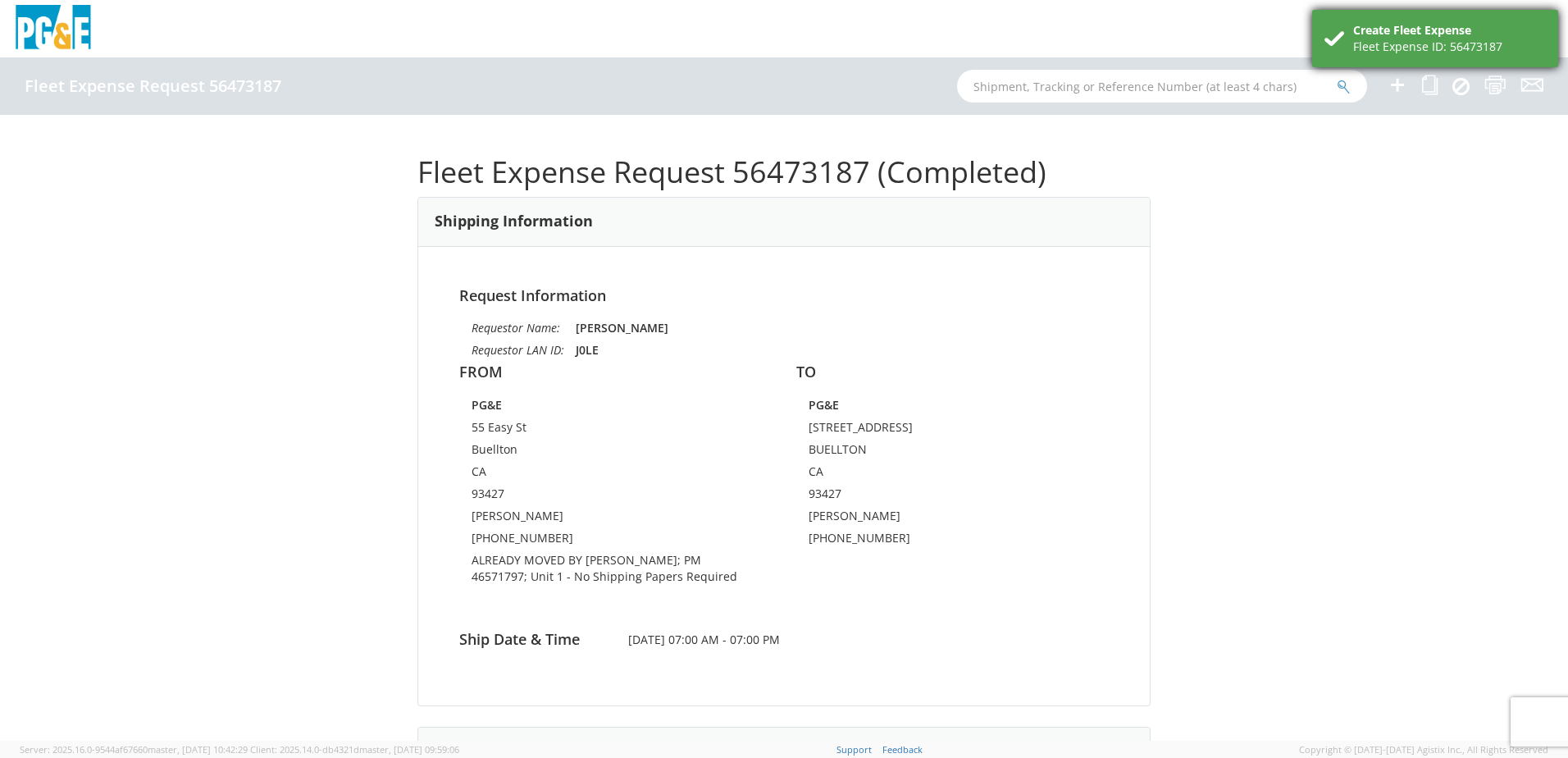
click at [1400, 27] on div "Create Fleet Expense" at bounding box center [1449, 30] width 193 height 17
